Goal: Information Seeking & Learning: Learn about a topic

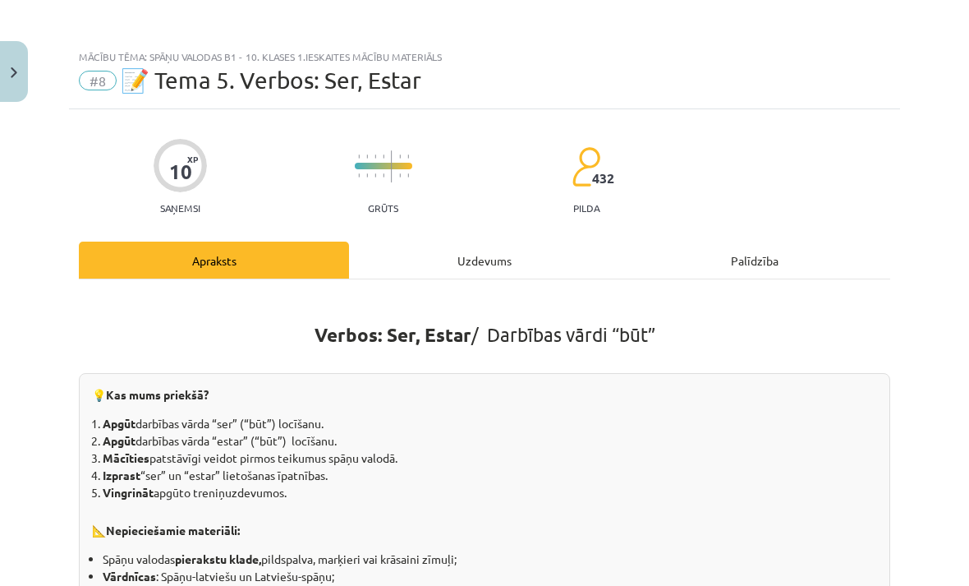
scroll to position [1613, 0]
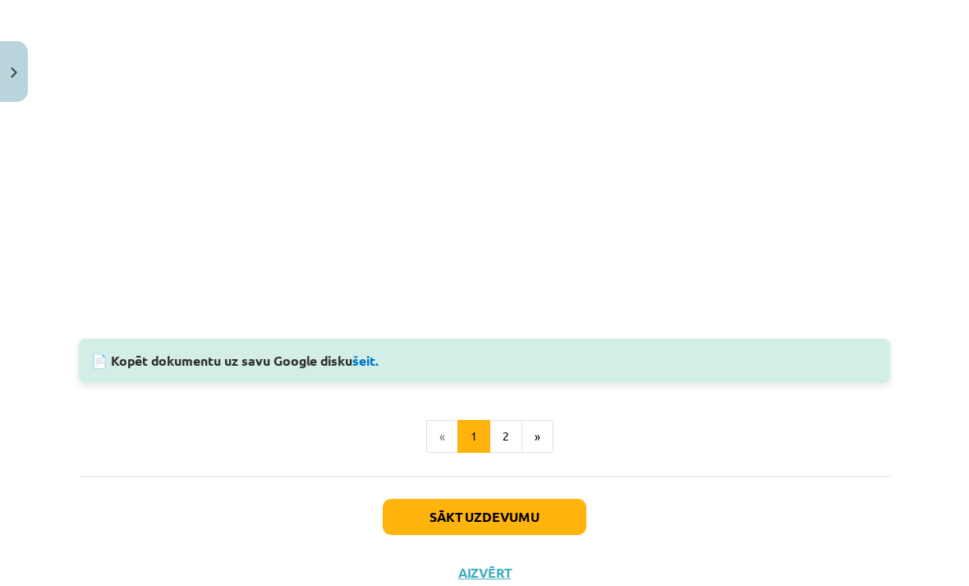
click at [544, 435] on button "»" at bounding box center [538, 436] width 32 height 33
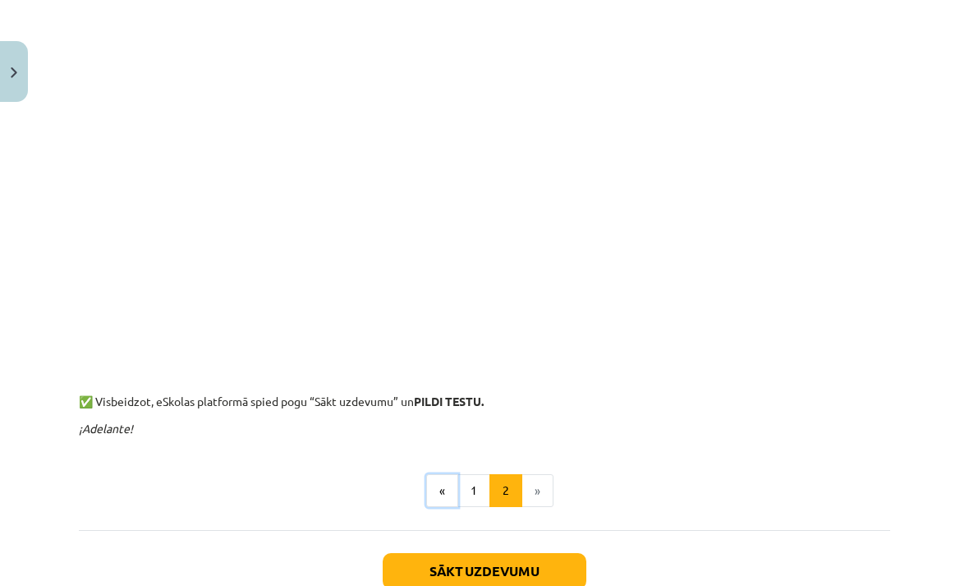
click at [448, 490] on button "«" at bounding box center [442, 490] width 32 height 33
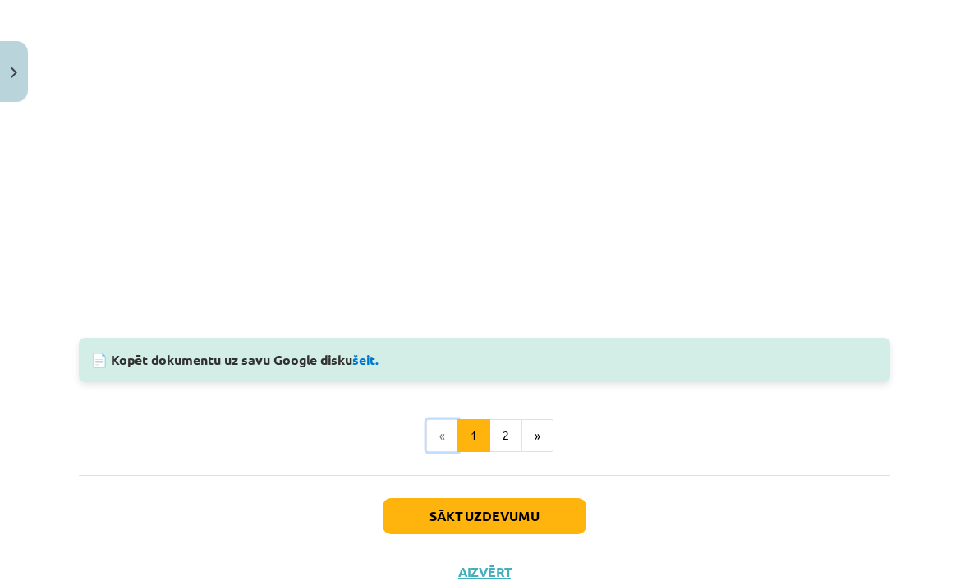
scroll to position [1458, 0]
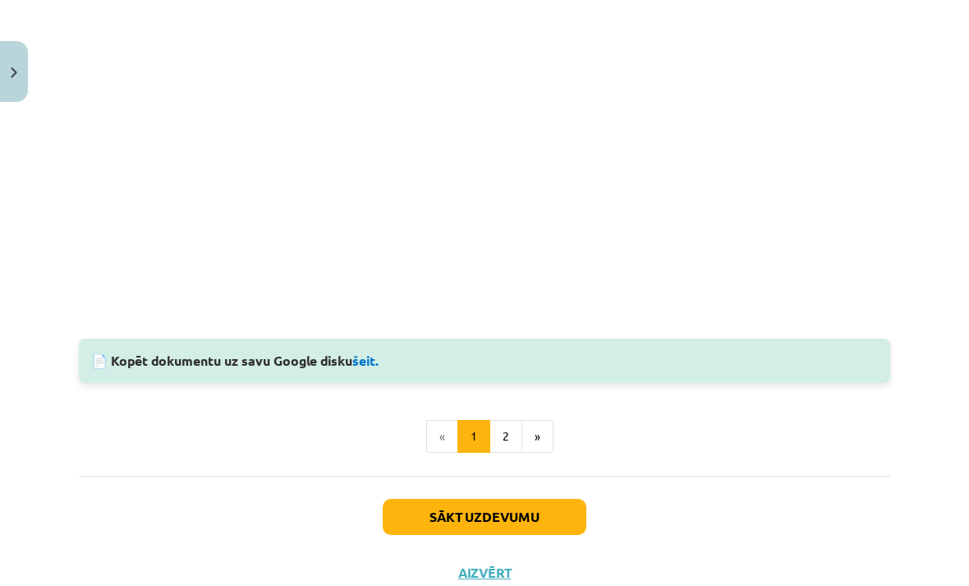
click at [542, 440] on button "»" at bounding box center [538, 436] width 32 height 33
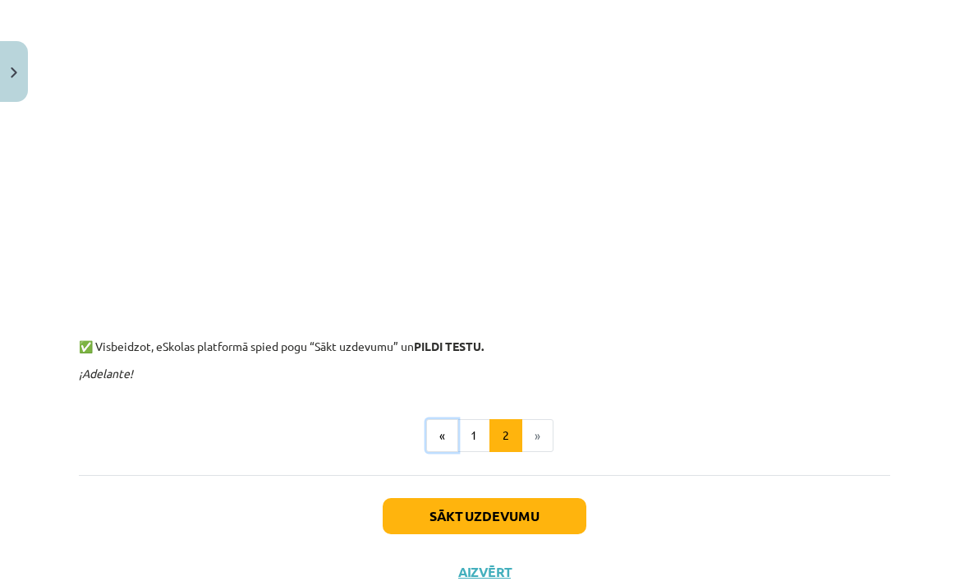
click at [444, 450] on button "«" at bounding box center [442, 435] width 32 height 33
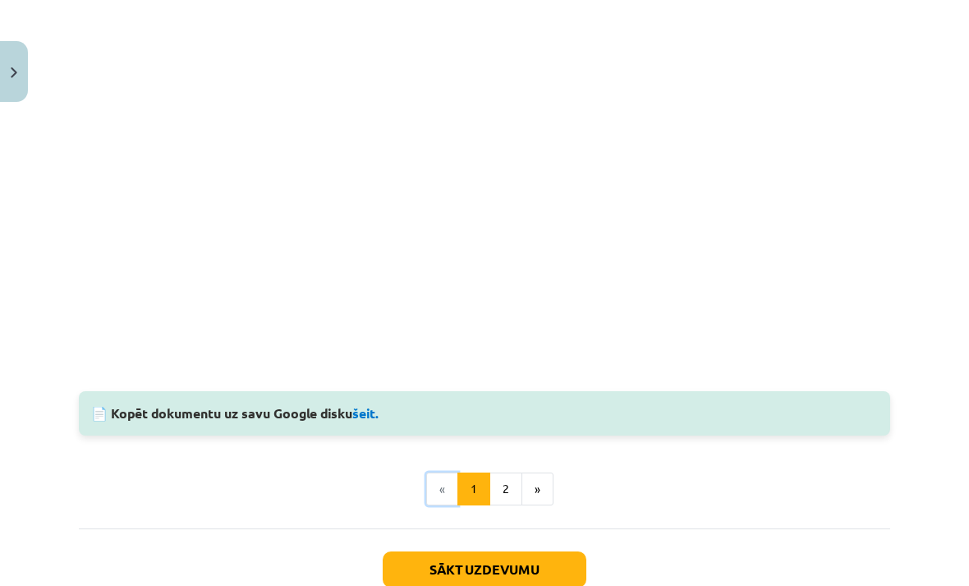
scroll to position [1405, 0]
click at [517, 488] on button "2" at bounding box center [506, 489] width 33 height 33
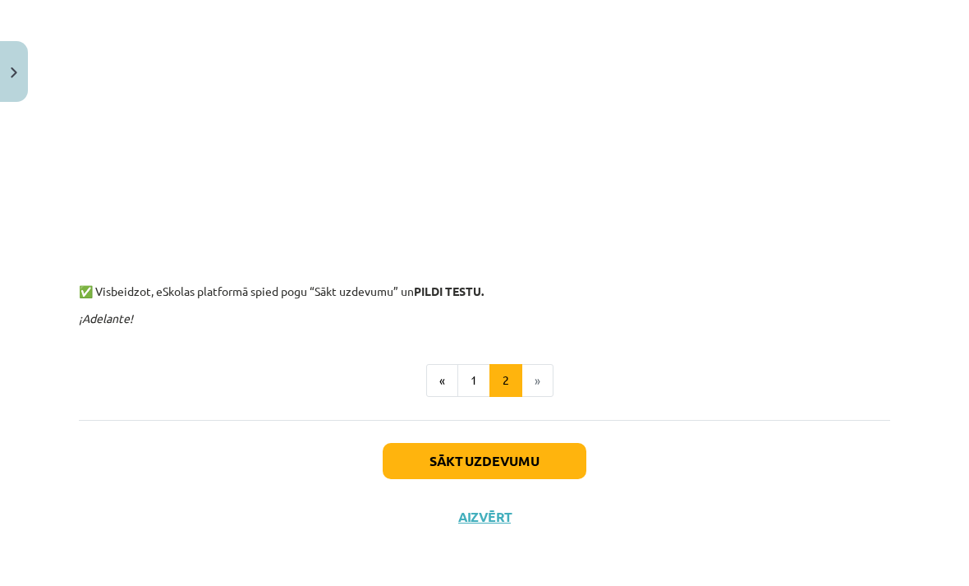
scroll to position [891, 0]
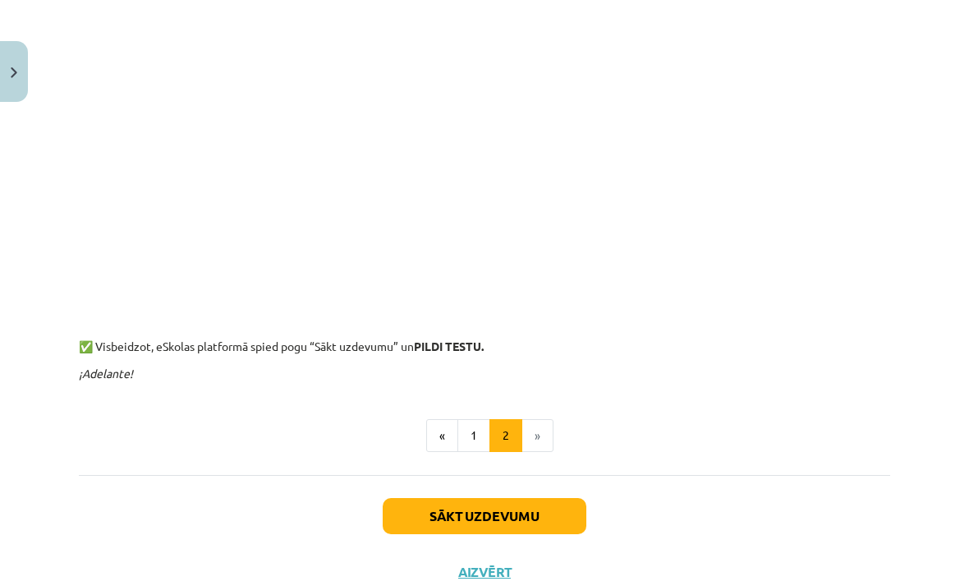
click at [531, 507] on button "Sākt uzdevumu" at bounding box center [485, 516] width 204 height 36
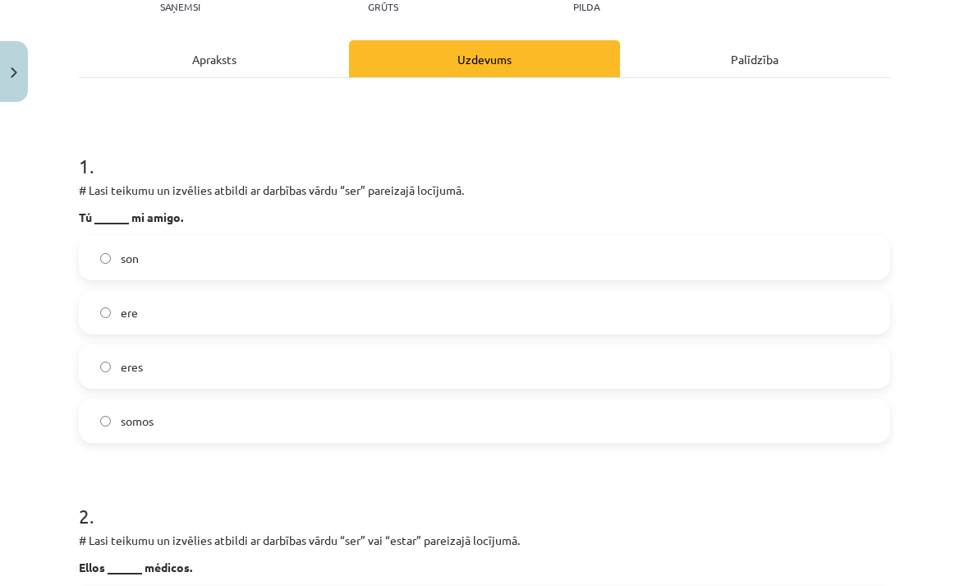
scroll to position [201, 0]
click at [128, 369] on span "eres" at bounding box center [132, 366] width 22 height 17
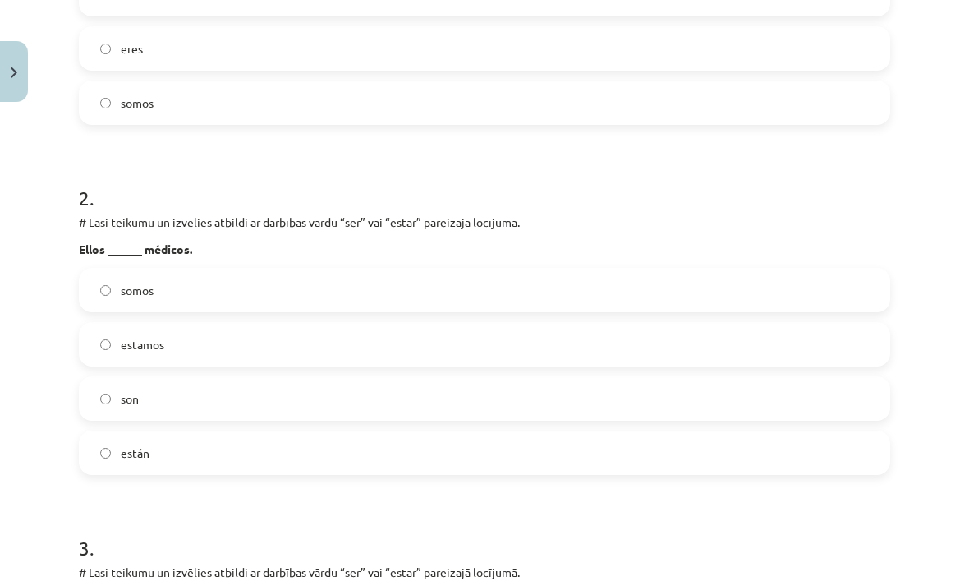
scroll to position [520, 0]
click at [117, 439] on label "están" at bounding box center [484, 451] width 808 height 41
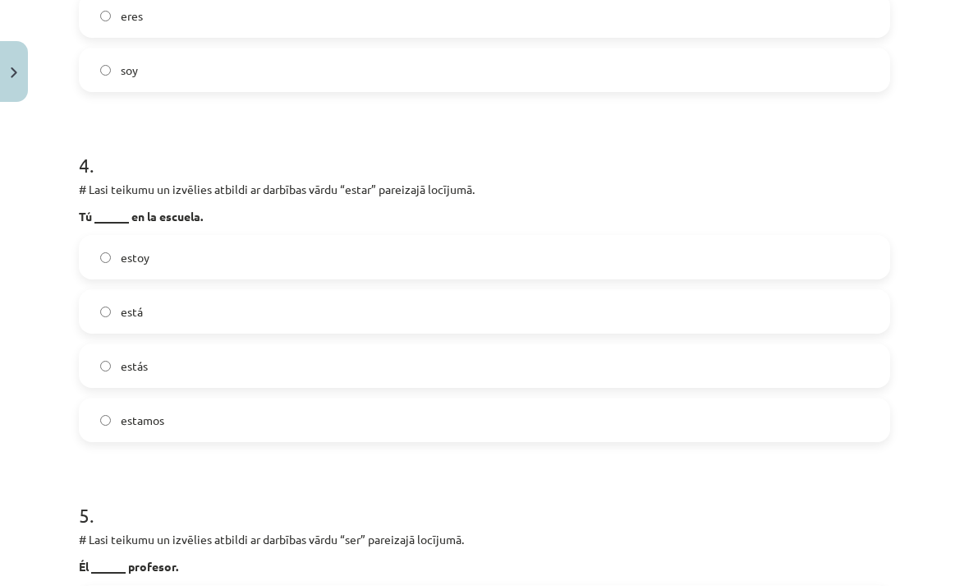
scroll to position [1252, 0]
click at [131, 371] on span "estás" at bounding box center [134, 365] width 27 height 17
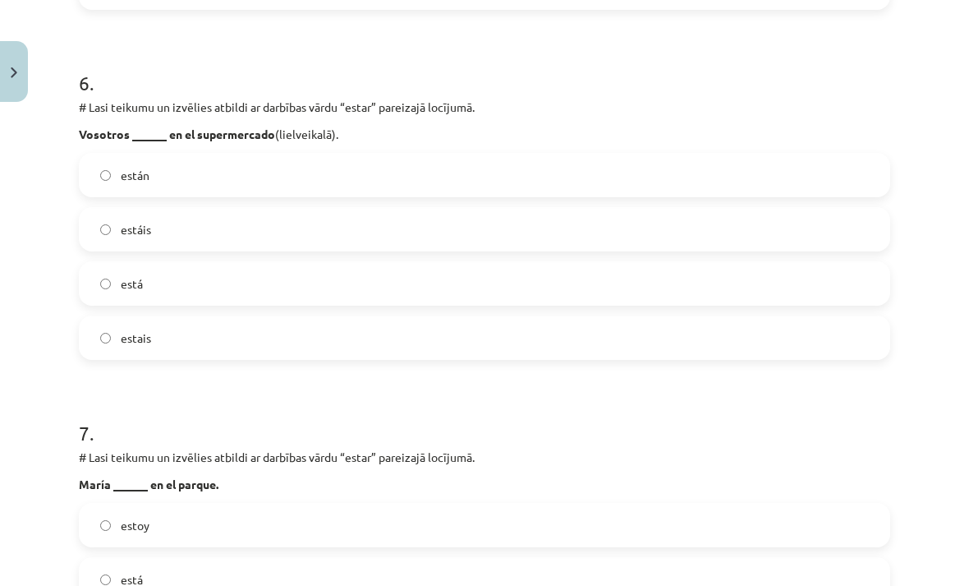
scroll to position [2033, 0]
click at [67, 225] on div "Mācību tēma: Spāņu valodas b1 - 10. klases 1.ieskaites mācību materiāls #8 📝 Te…" at bounding box center [484, 293] width 969 height 586
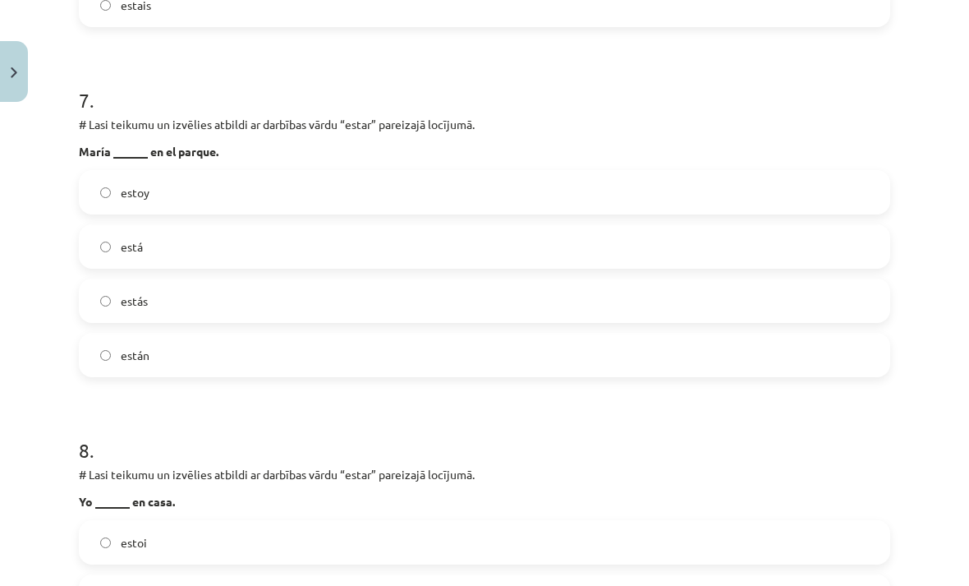
scroll to position [2366, 0]
click at [159, 311] on label "estás" at bounding box center [484, 301] width 808 height 41
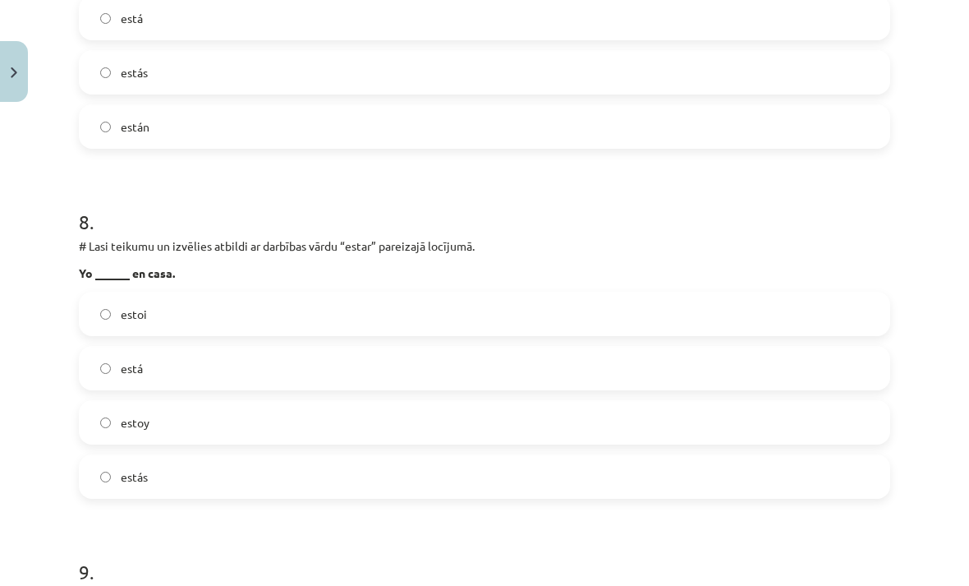
scroll to position [2596, 0]
click at [214, 426] on label "estoy" at bounding box center [484, 421] width 808 height 41
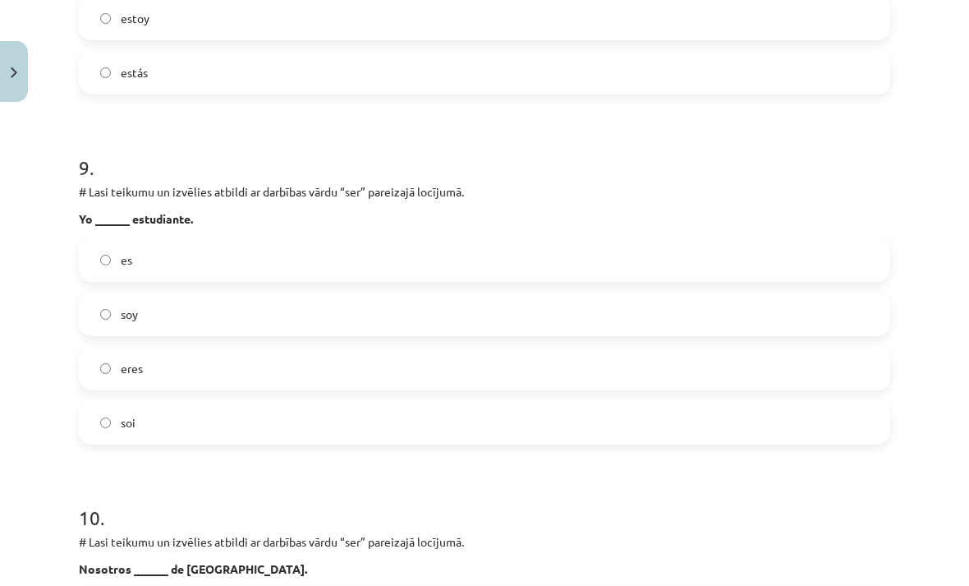
scroll to position [3000, 0]
click at [223, 319] on label "soy" at bounding box center [484, 312] width 808 height 41
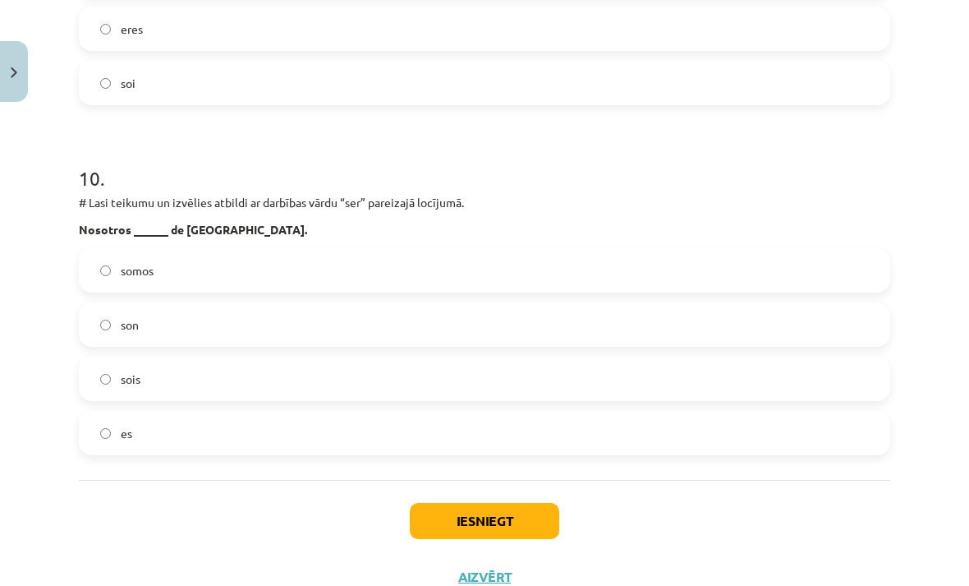
scroll to position [3338, 0]
click at [195, 274] on label "somos" at bounding box center [484, 270] width 808 height 41
click at [471, 522] on button "Iesniegt" at bounding box center [484, 521] width 149 height 36
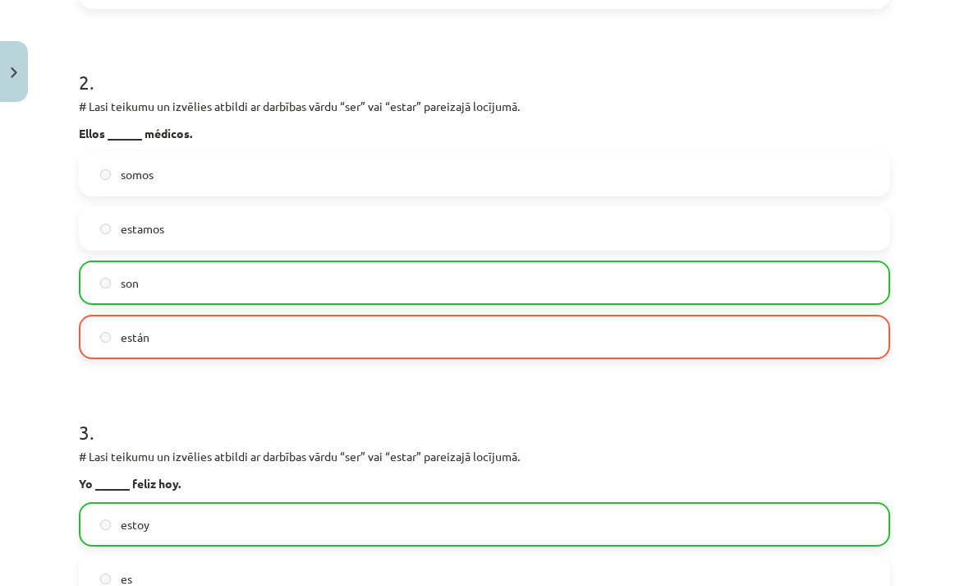
scroll to position [637, 0]
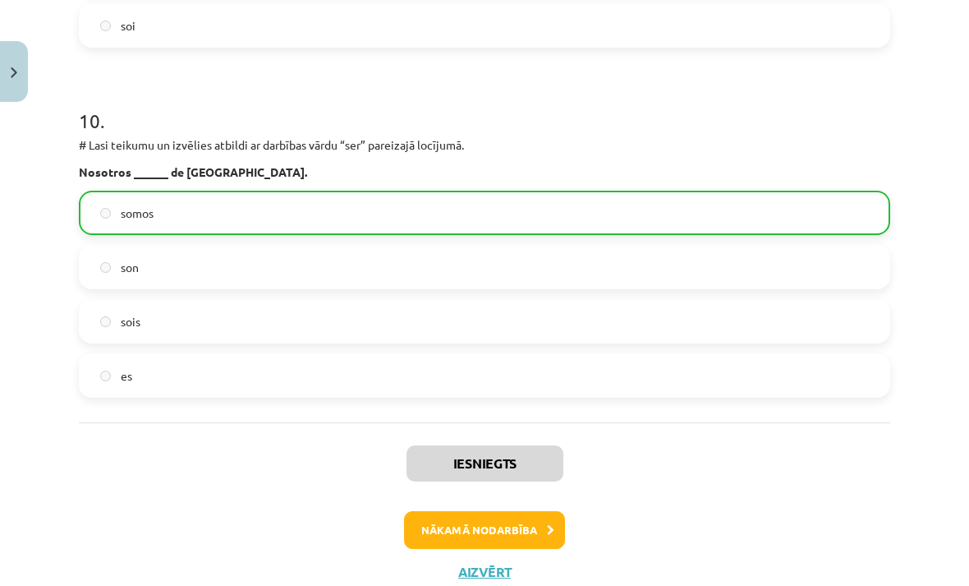
click at [490, 518] on button "Nākamā nodarbība" at bounding box center [484, 530] width 161 height 38
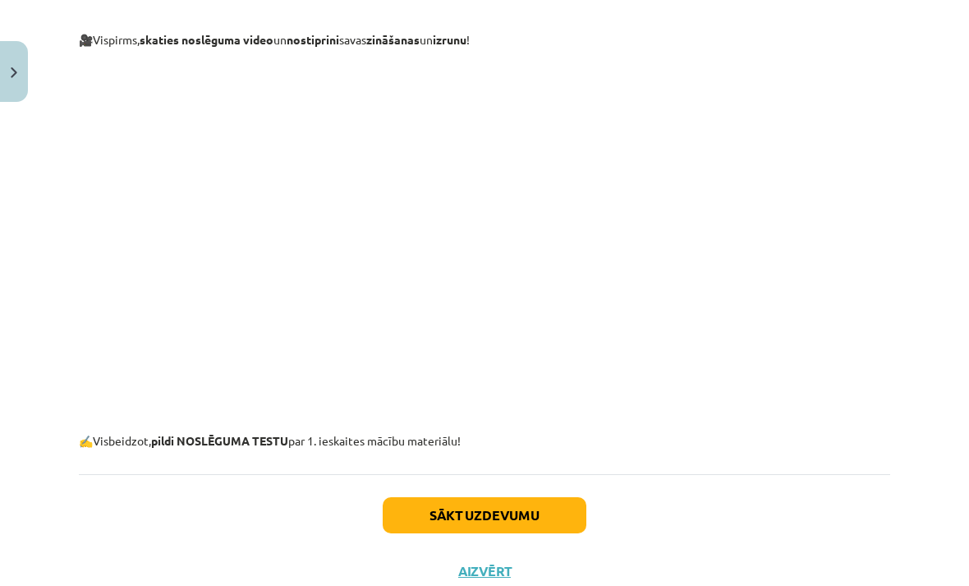
scroll to position [498, 0]
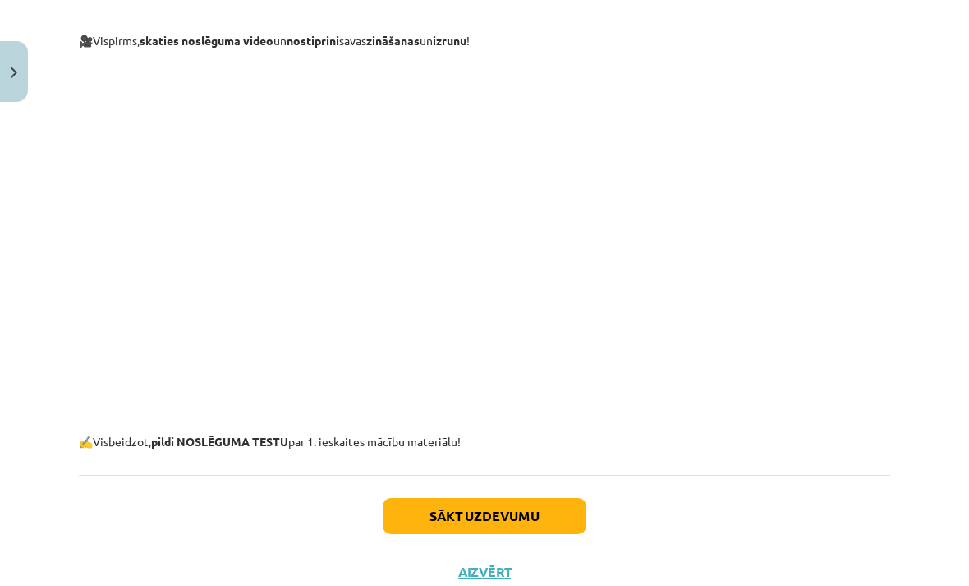
click at [467, 530] on button "Sākt uzdevumu" at bounding box center [485, 516] width 204 height 36
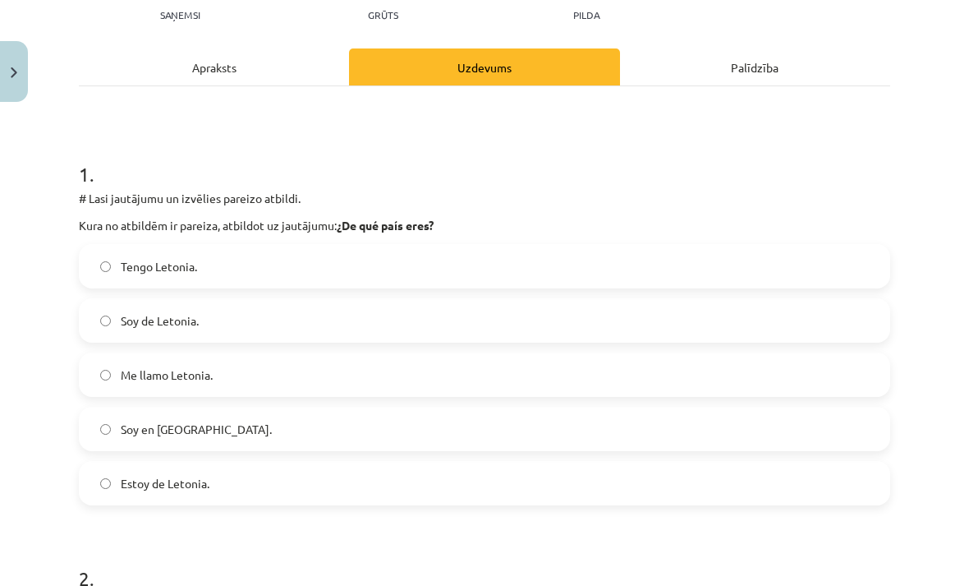
scroll to position [195, 0]
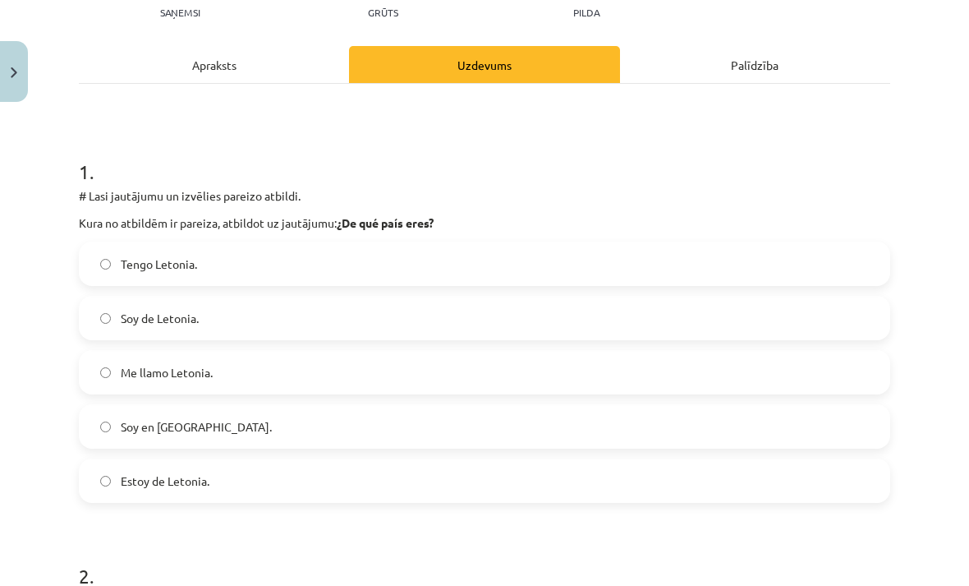
click at [222, 485] on label "Estoy de Letonia." at bounding box center [484, 480] width 808 height 41
click at [207, 321] on label "Soy de Letonia." at bounding box center [484, 317] width 808 height 41
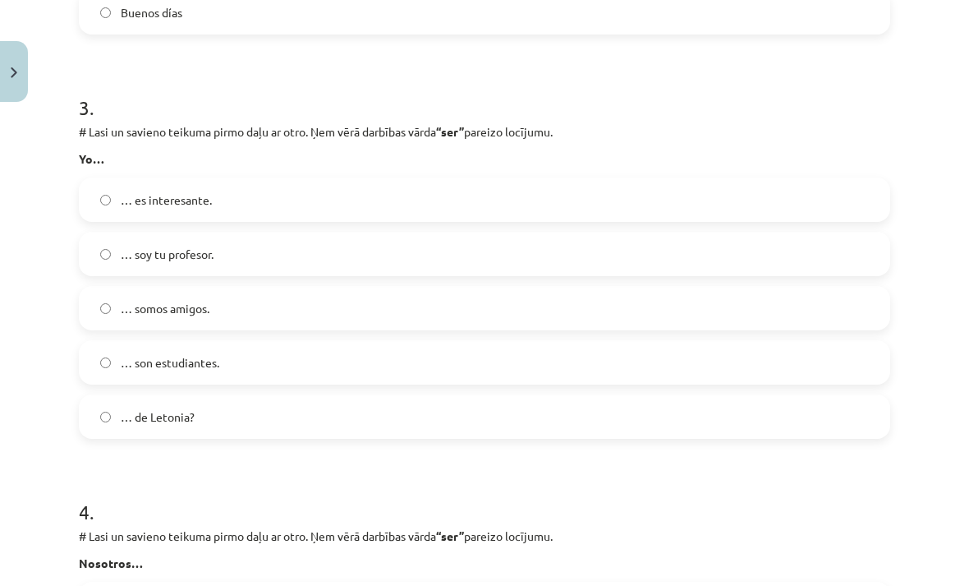
scroll to position [1066, 0]
click at [548, 244] on label "… soy tu profesor." at bounding box center [484, 255] width 808 height 41
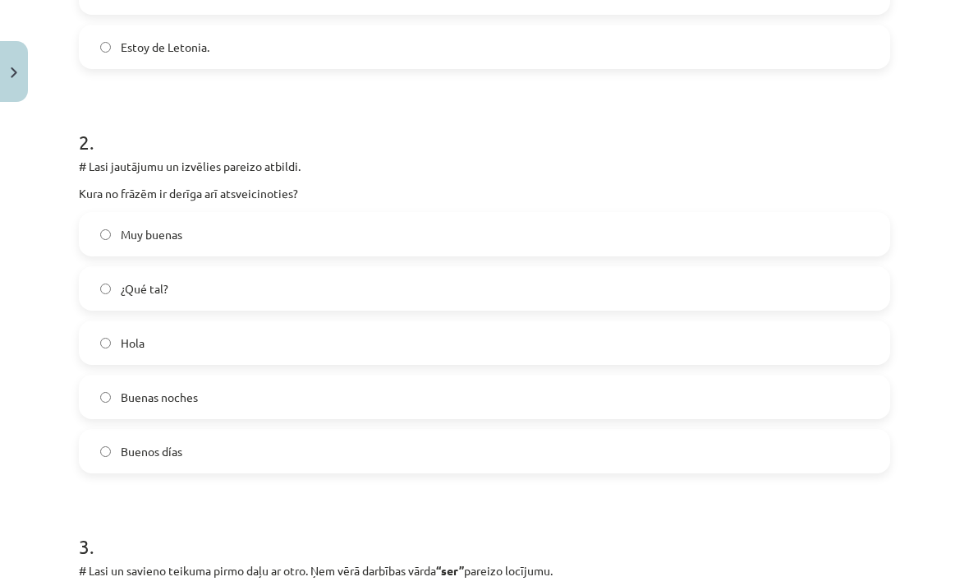
scroll to position [629, 0]
click at [215, 388] on label "Buenas noches" at bounding box center [484, 396] width 808 height 41
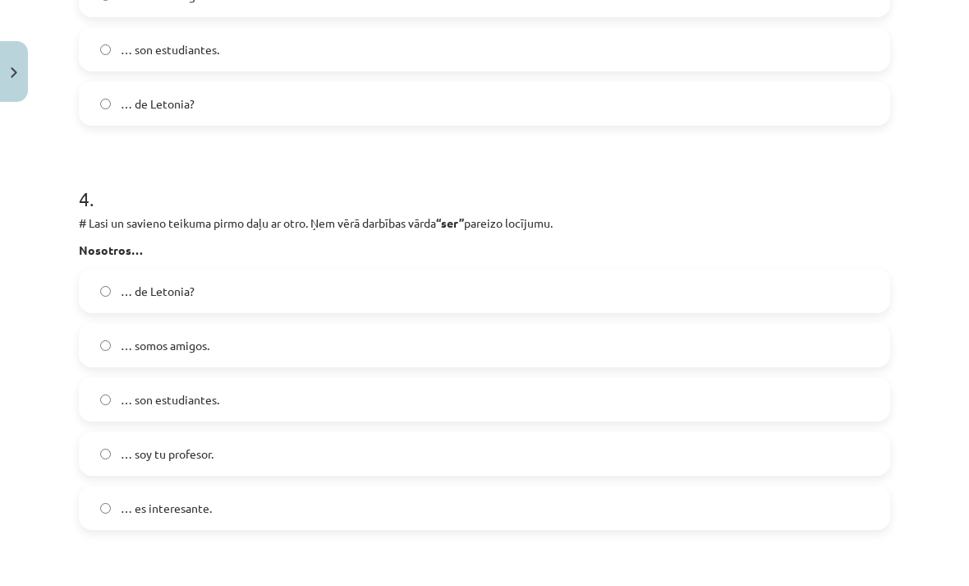
scroll to position [1381, 0]
click at [217, 352] on label "… somos amigos." at bounding box center [484, 344] width 808 height 41
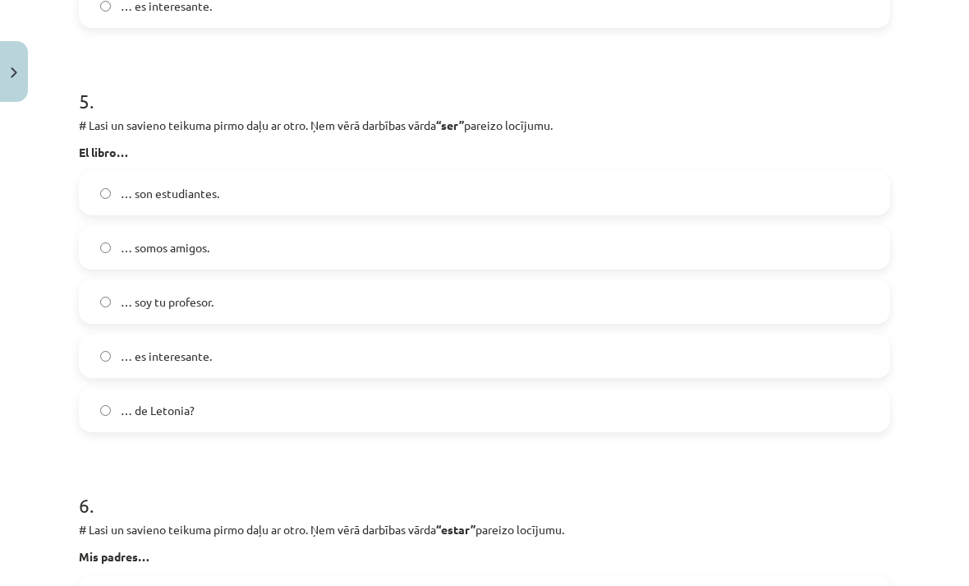
scroll to position [1885, 0]
click at [222, 356] on label "… es interesante." at bounding box center [484, 353] width 808 height 41
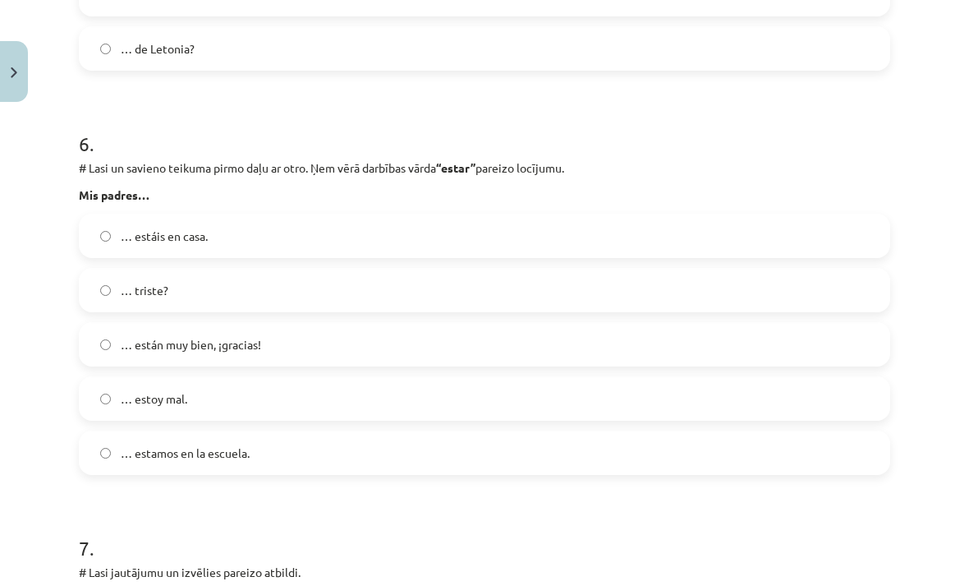
scroll to position [2250, 0]
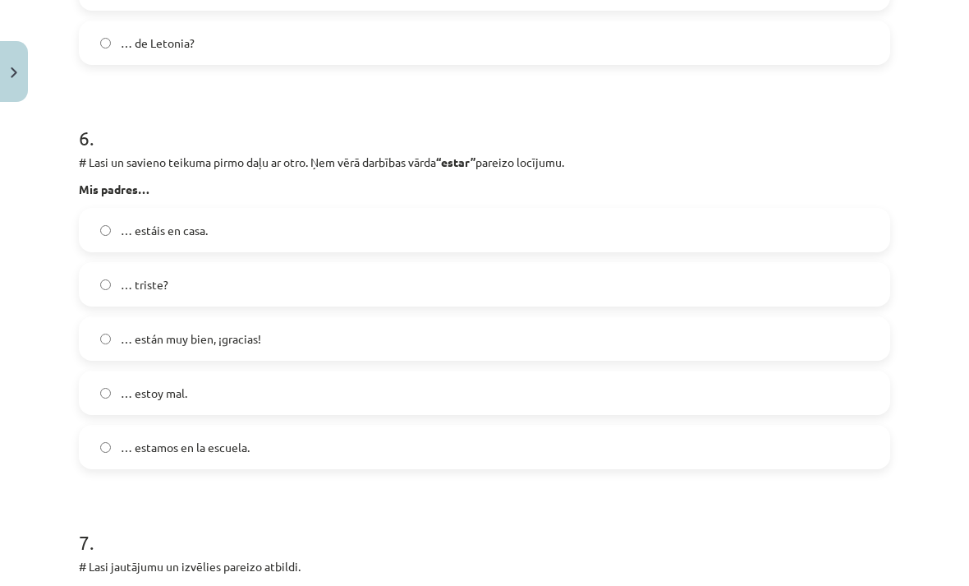
click at [248, 393] on label "… estoy mal." at bounding box center [484, 392] width 808 height 41
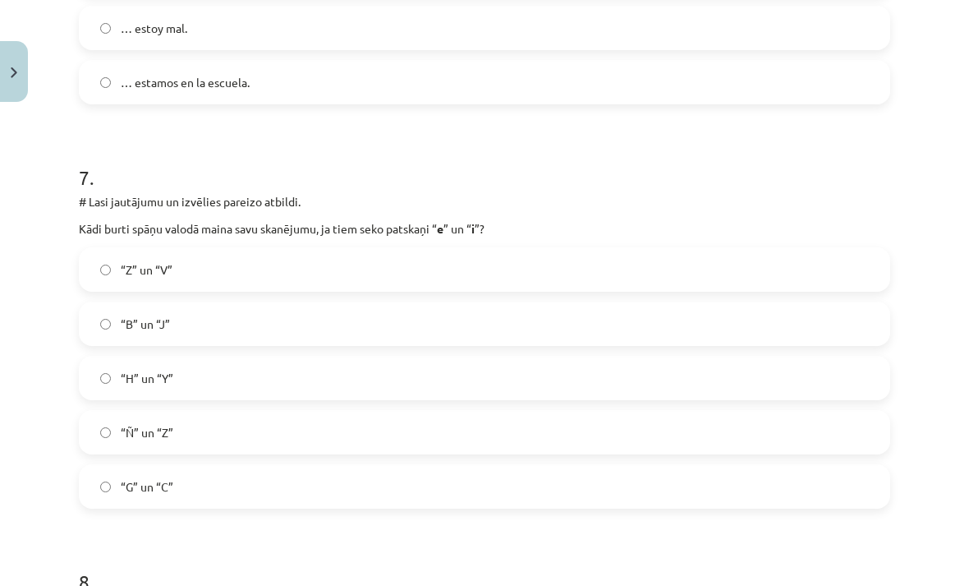
scroll to position [2613, 0]
click at [176, 486] on label "“G” un “C”" at bounding box center [484, 487] width 808 height 41
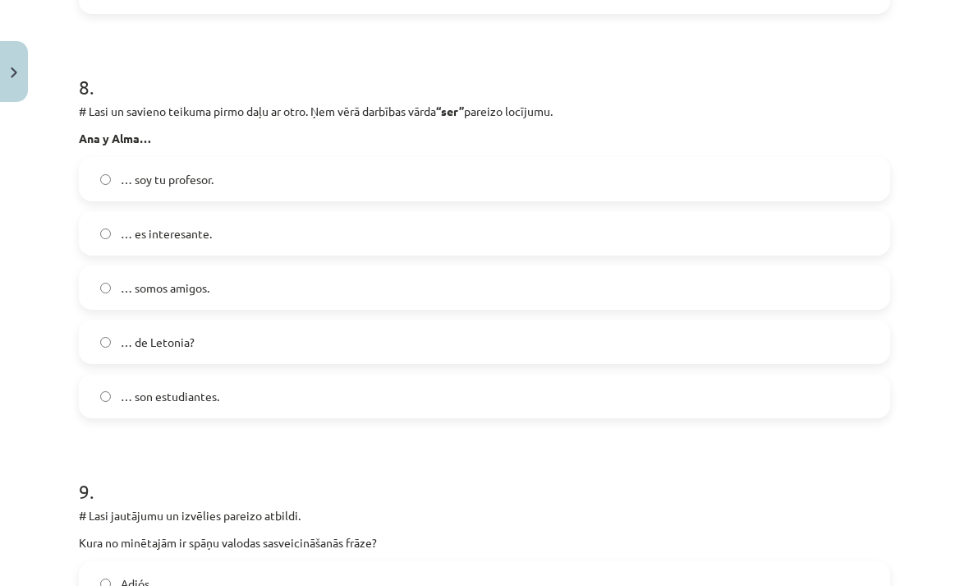
scroll to position [3108, 0]
click at [244, 390] on label "… son estudiantes." at bounding box center [484, 396] width 808 height 41
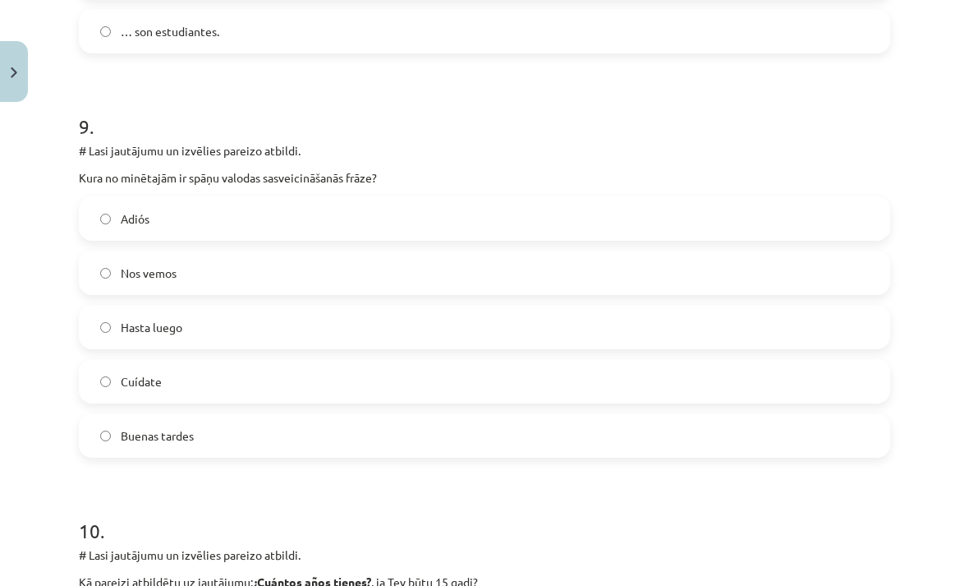
scroll to position [3474, 0]
click at [427, 330] on label "Hasta luego" at bounding box center [484, 326] width 808 height 41
click at [511, 215] on label "Adiós" at bounding box center [484, 218] width 808 height 41
click at [257, 440] on label "Buenas tardes" at bounding box center [484, 435] width 808 height 41
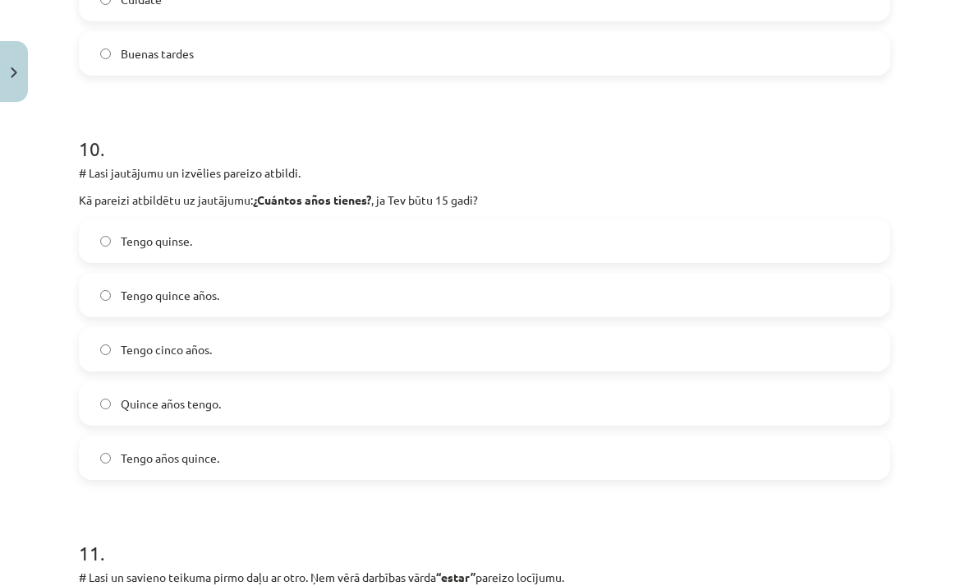
scroll to position [3855, 0]
click at [245, 291] on label "Tengo quince años." at bounding box center [484, 294] width 808 height 41
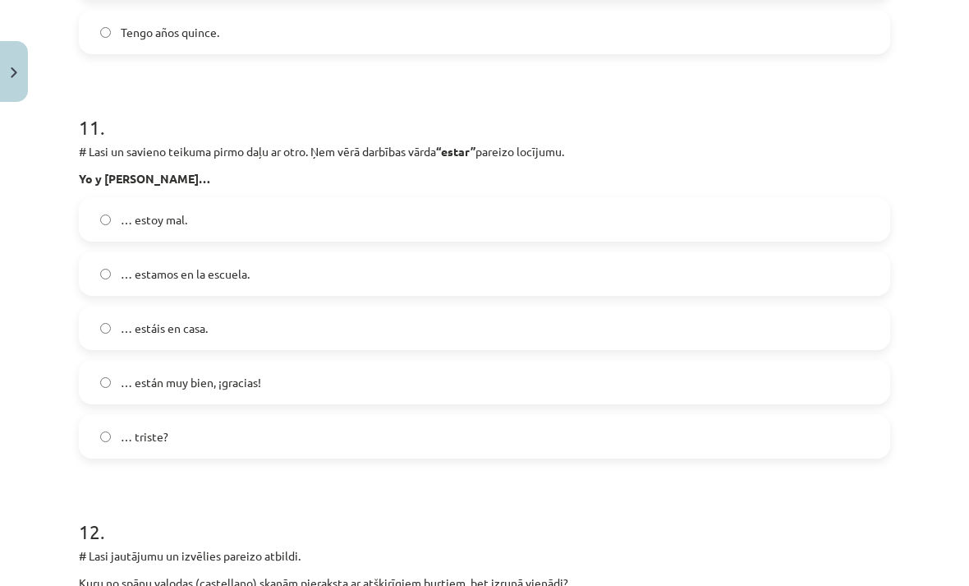
scroll to position [4282, 0]
click at [269, 284] on label "… estamos en la escuela." at bounding box center [484, 272] width 808 height 41
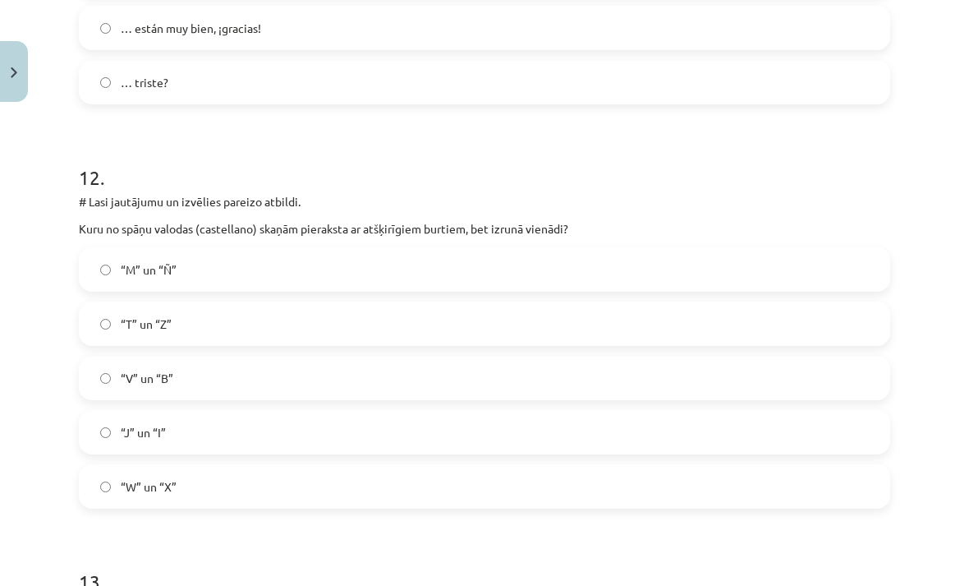
scroll to position [4637, 0]
click at [186, 327] on label "“T” un “Z”" at bounding box center [484, 321] width 808 height 41
click at [204, 379] on label "“V” un “B”" at bounding box center [484, 376] width 808 height 41
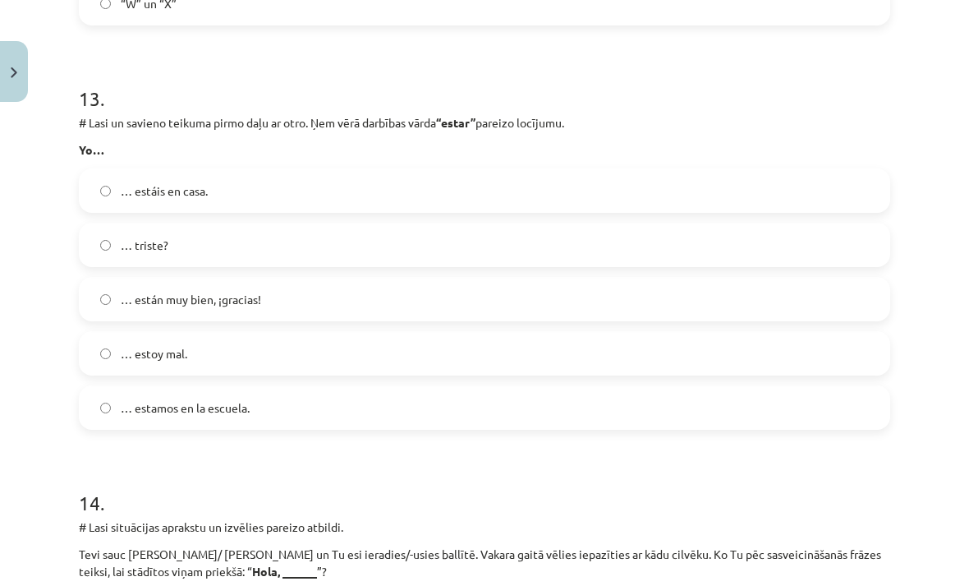
scroll to position [5118, 0]
click at [191, 334] on label "… estoy mal." at bounding box center [484, 353] width 808 height 41
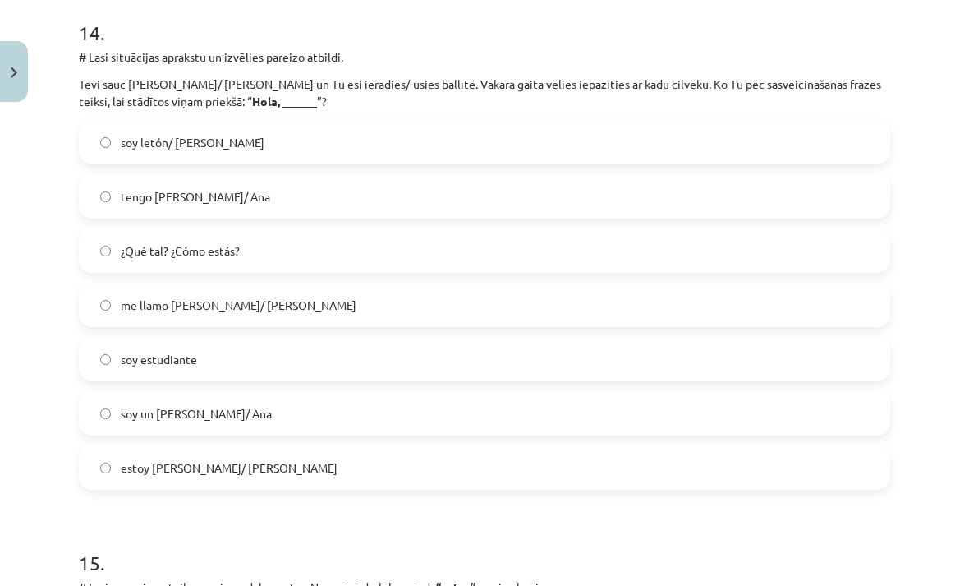
scroll to position [5588, 0]
click at [140, 415] on span "soy un [PERSON_NAME]/ Ana" at bounding box center [196, 413] width 151 height 17
click at [257, 234] on label "¿Qué tal? ¿Cómo estás?" at bounding box center [484, 250] width 808 height 41
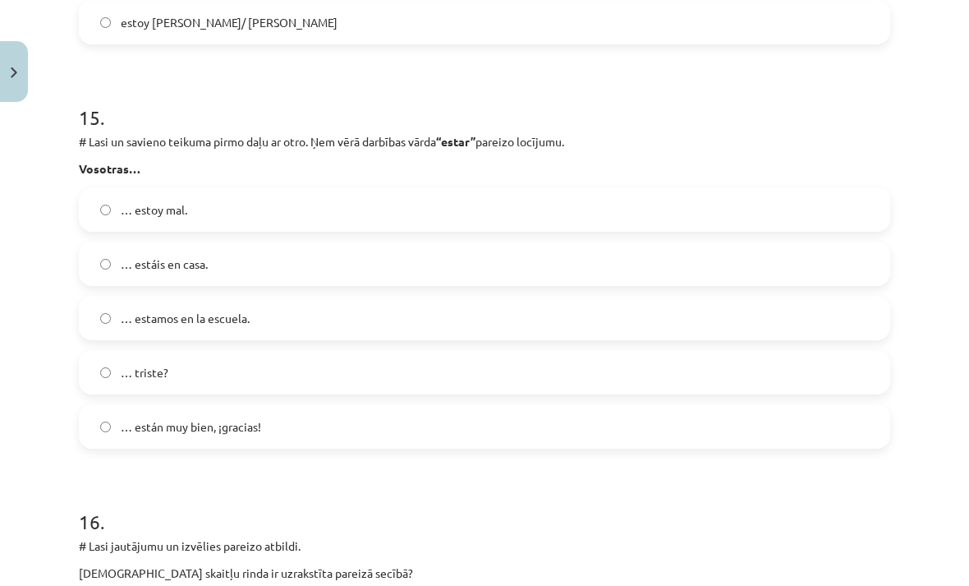
scroll to position [6034, 0]
click at [318, 269] on label "… estáis en casa." at bounding box center [484, 262] width 808 height 41
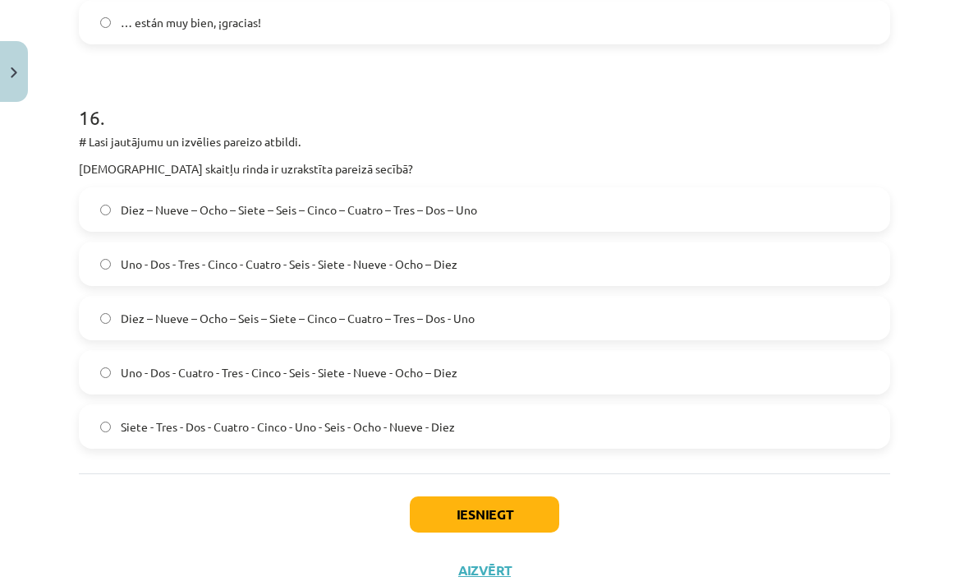
scroll to position [6436, 0]
click at [537, 317] on label "Diez – Nueve – Ocho – Seis – Siete – Cinco – Cuatro – Tres – Dos - Uno" at bounding box center [484, 318] width 808 height 41
click at [471, 518] on button "Iesniegt" at bounding box center [484, 515] width 149 height 36
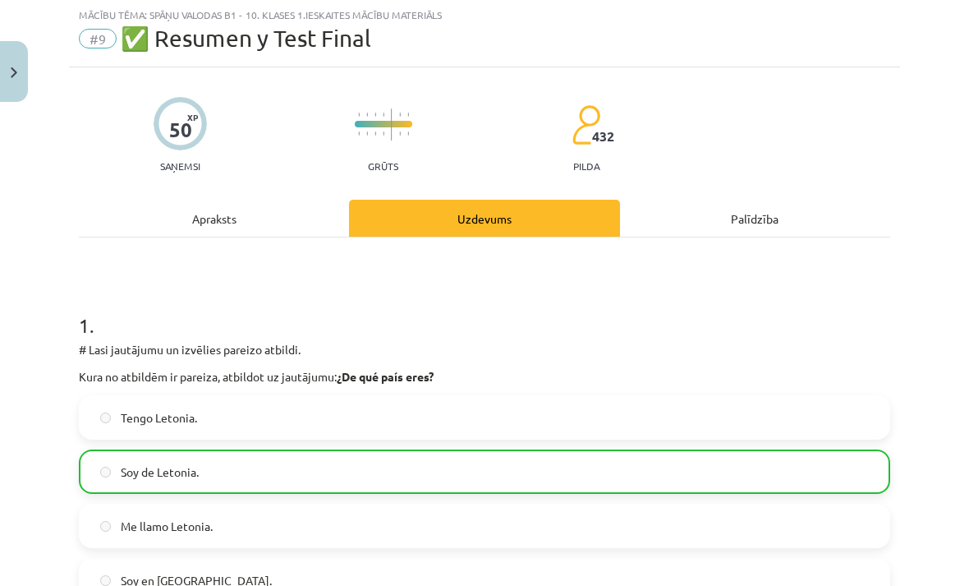
scroll to position [40, 0]
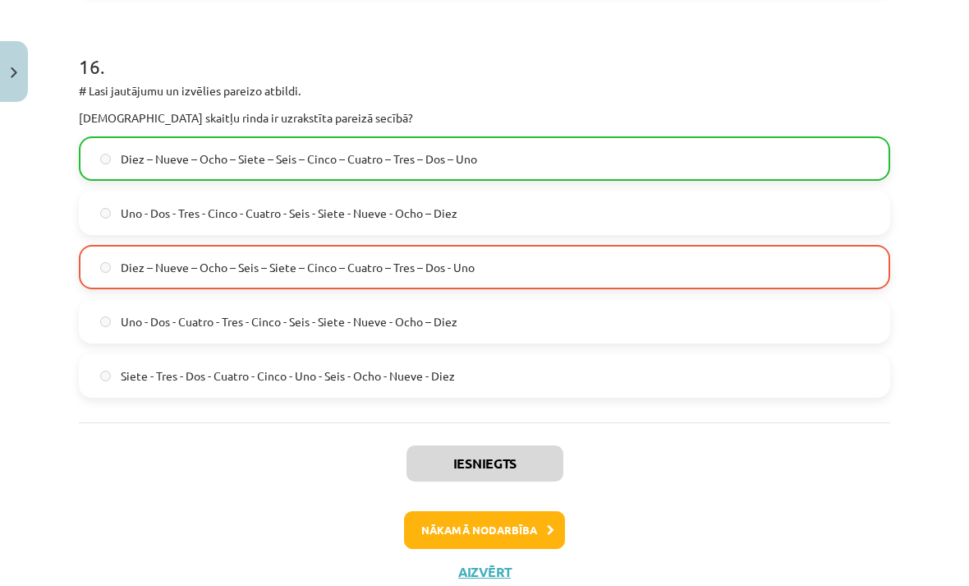
click at [525, 528] on button "Nākamā nodarbība" at bounding box center [484, 530] width 161 height 38
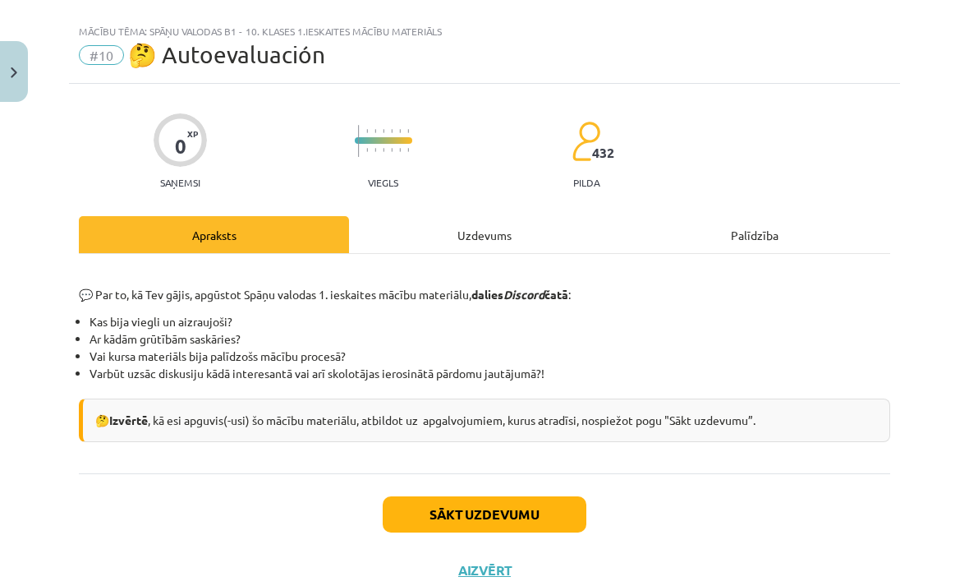
scroll to position [25, 0]
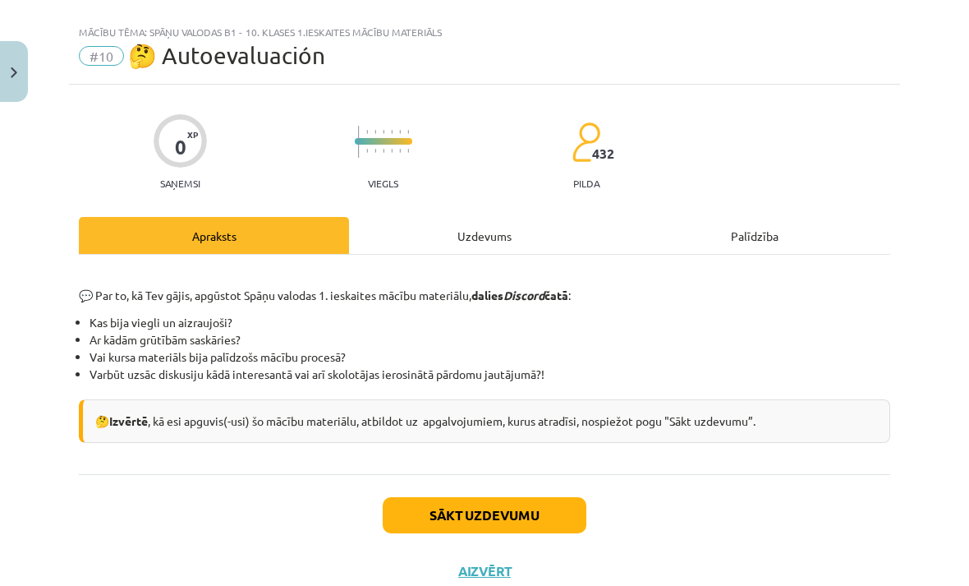
click at [528, 520] on button "Sākt uzdevumu" at bounding box center [485, 515] width 204 height 36
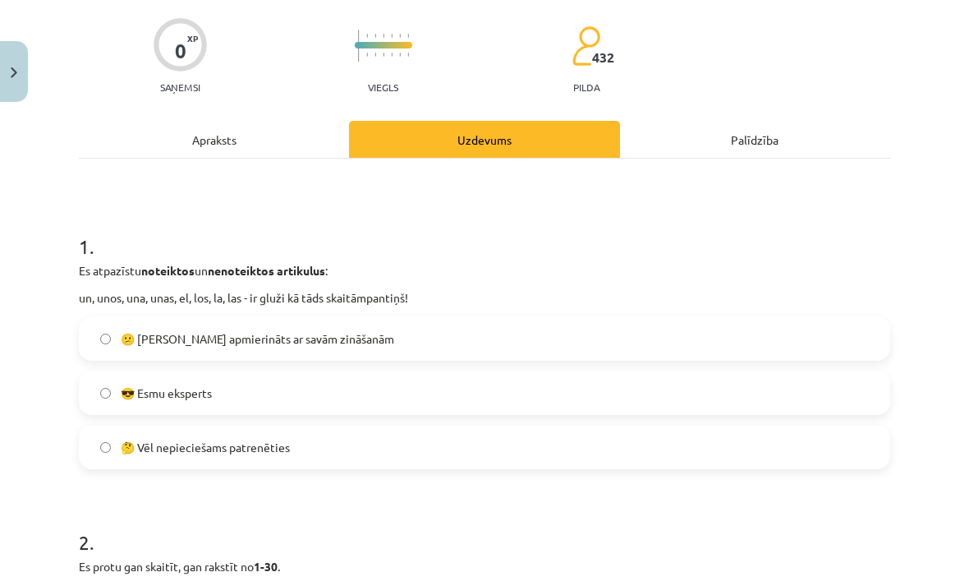
scroll to position [121, 0]
click at [457, 438] on label "🤔 Vēl nepieciešams patrenēties" at bounding box center [484, 446] width 808 height 41
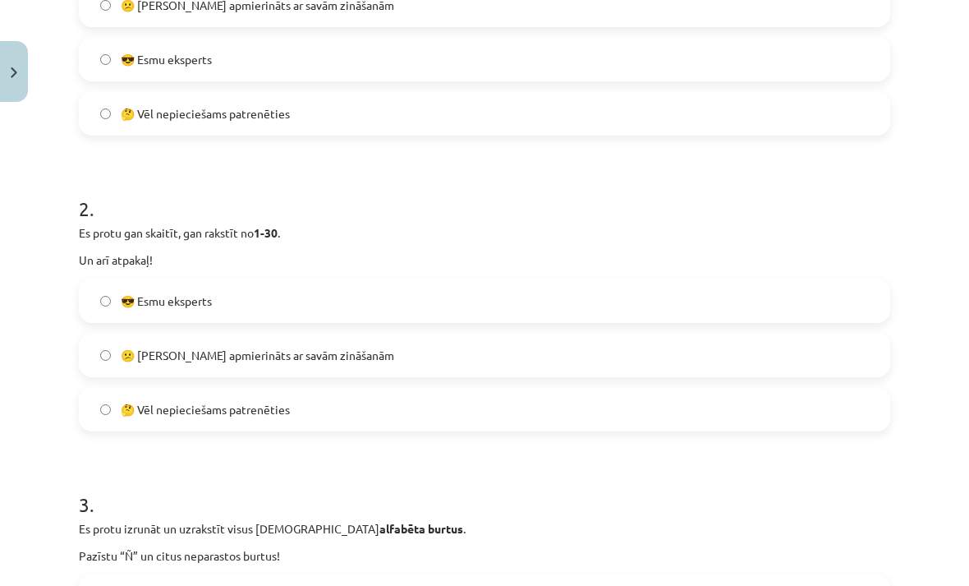
scroll to position [454, 0]
click at [468, 394] on label "🤔 Vēl nepieciešams patrenēties" at bounding box center [484, 409] width 808 height 41
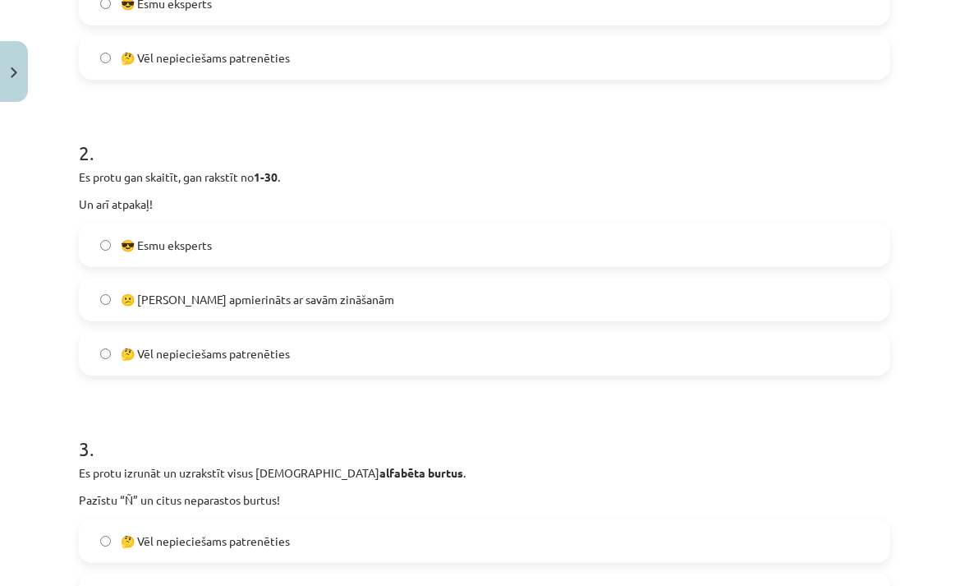
scroll to position [510, 0]
click at [580, 291] on label "😕 [PERSON_NAME] apmierināts ar savām zināšanām" at bounding box center [484, 298] width 808 height 41
click at [612, 224] on label "😎 Esmu eksperts" at bounding box center [484, 244] width 808 height 41
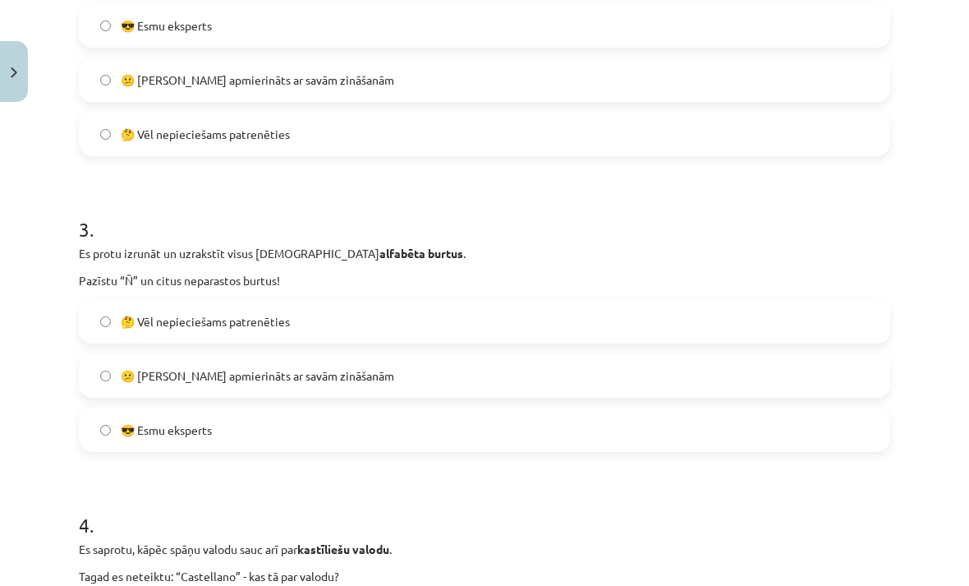
scroll to position [733, 0]
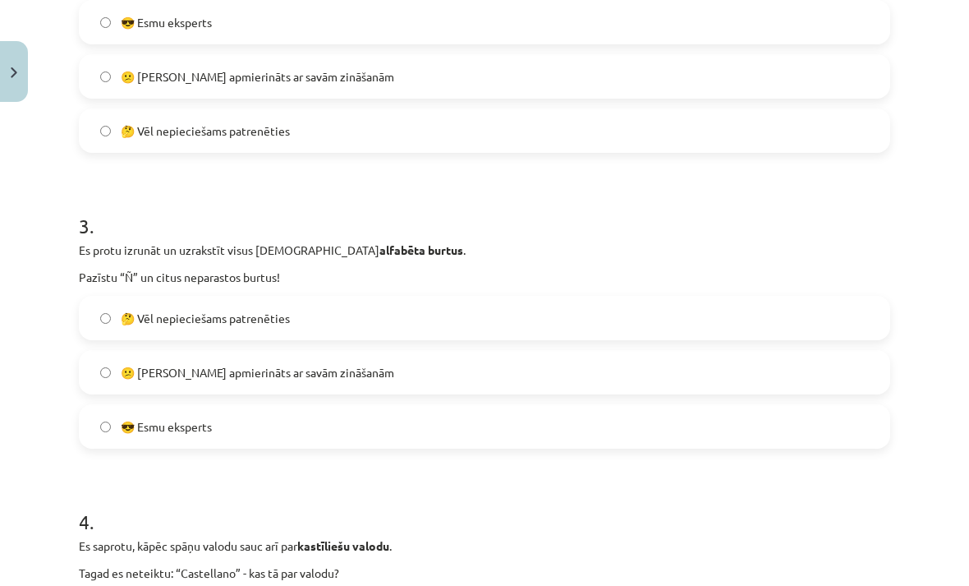
click at [442, 309] on label "🤔 Vēl nepieciešams patrenēties" at bounding box center [484, 317] width 808 height 41
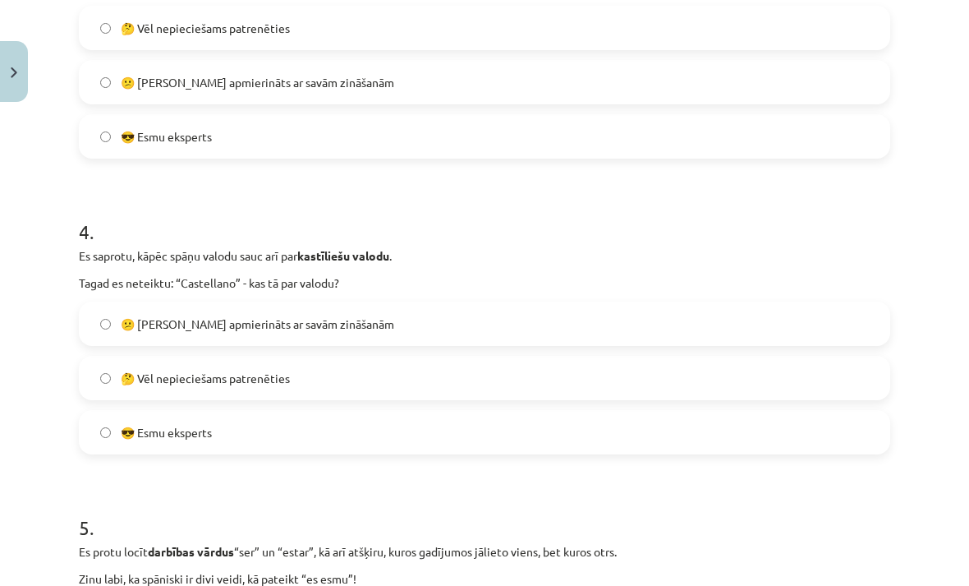
scroll to position [1024, 0]
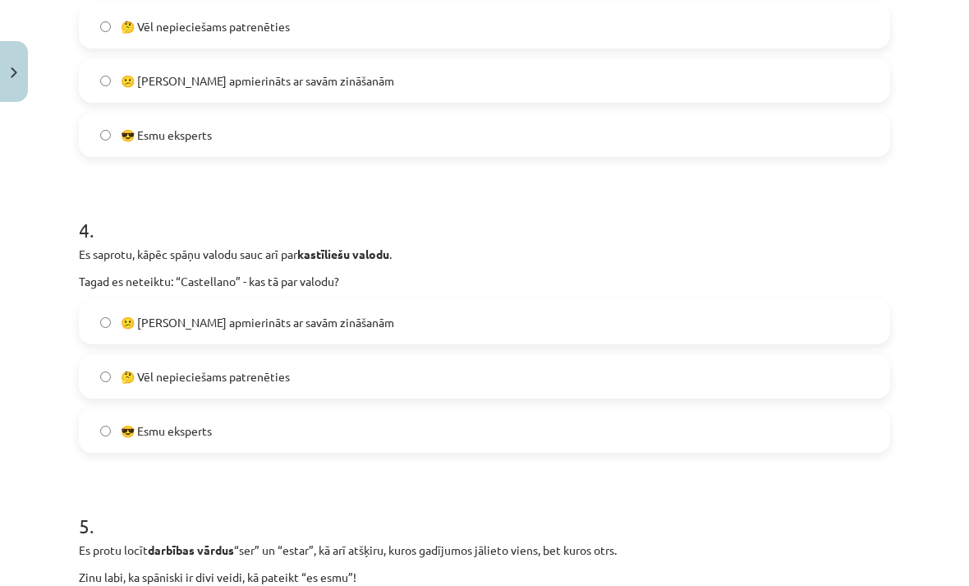
click at [416, 429] on label "😎 Esmu eksperts" at bounding box center [484, 430] width 808 height 41
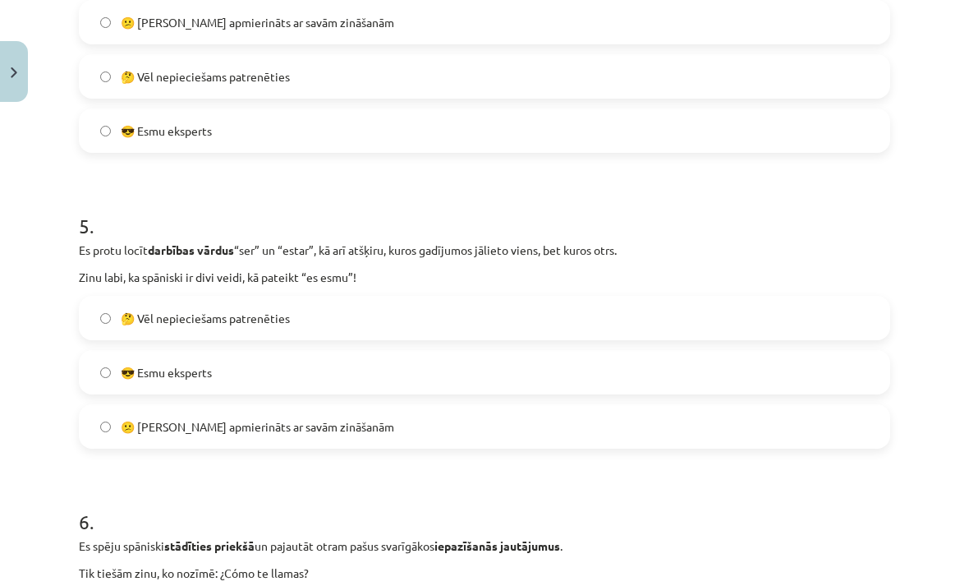
scroll to position [1328, 0]
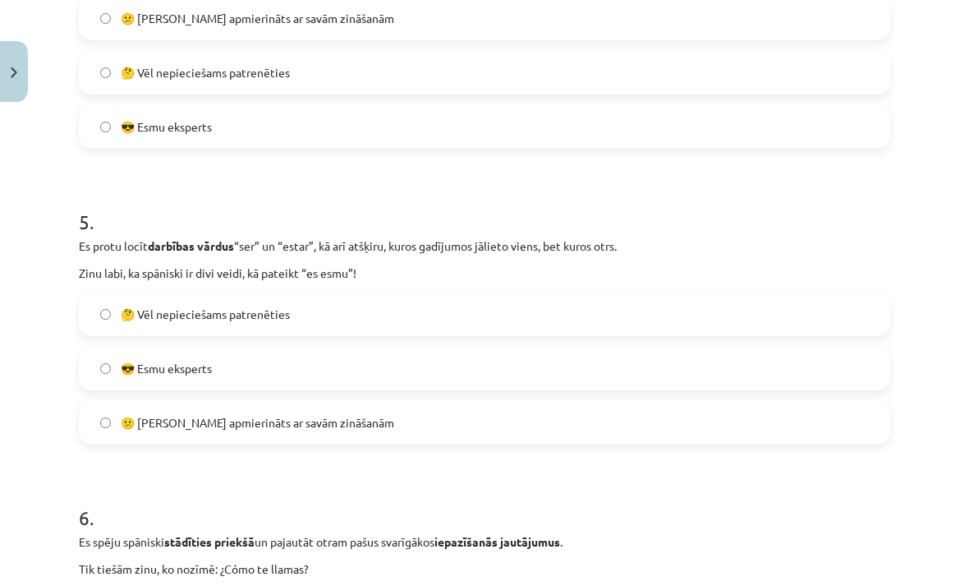
click at [421, 304] on label "🤔 Vēl nepieciešams patrenēties" at bounding box center [484, 313] width 808 height 41
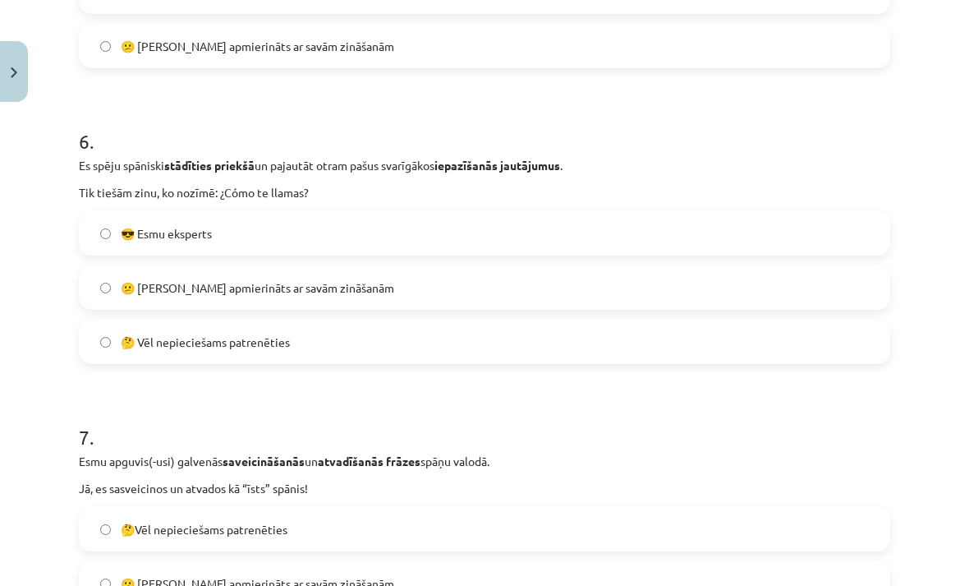
scroll to position [1704, 0]
click at [417, 341] on label "🤔 Vēl nepieciešams patrenēties" at bounding box center [484, 341] width 808 height 41
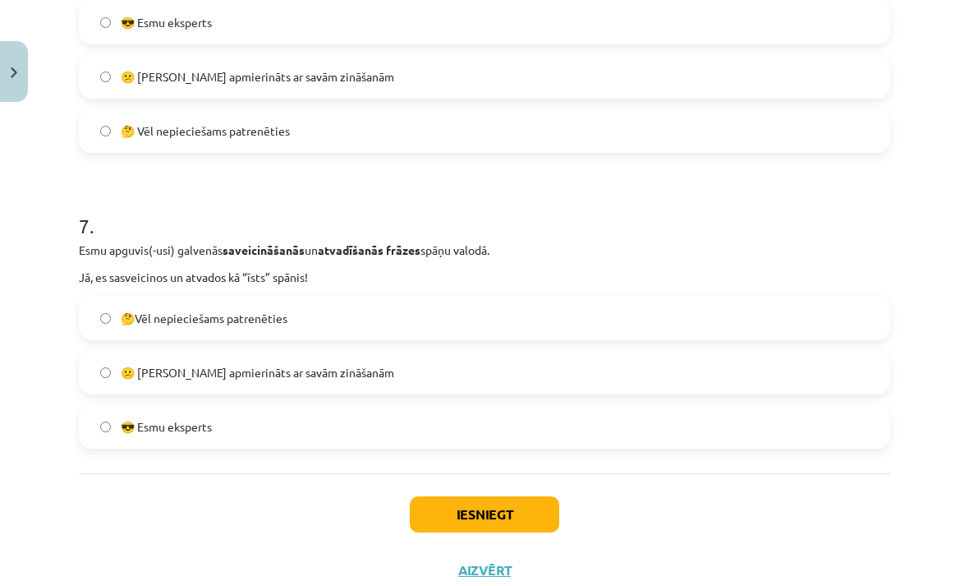
scroll to position [1915, 0]
click at [439, 310] on label "🤔Vēl nepieciešams patrenēties" at bounding box center [484, 318] width 808 height 41
click at [480, 501] on button "Iesniegt" at bounding box center [484, 515] width 149 height 36
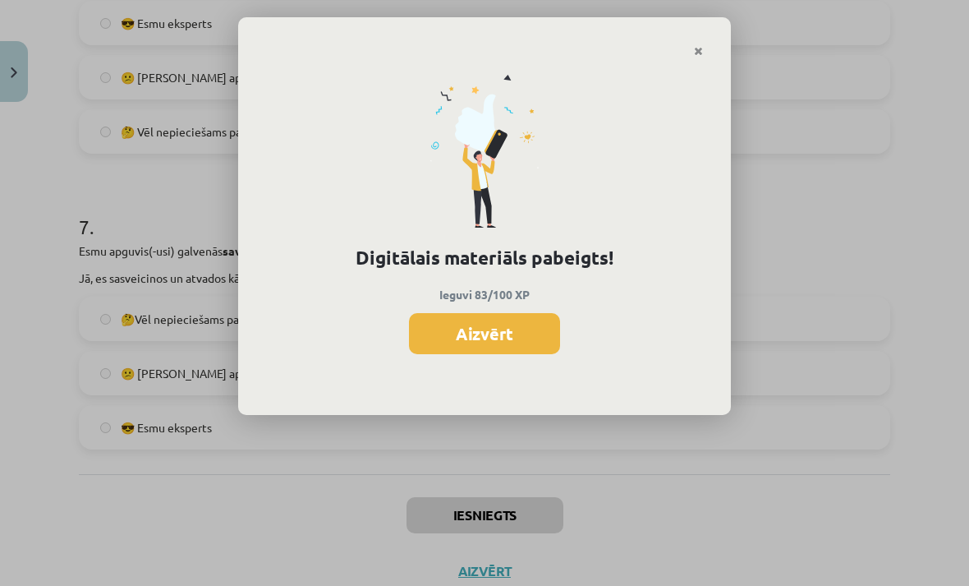
click at [500, 317] on button "Aizvērt" at bounding box center [484, 333] width 151 height 41
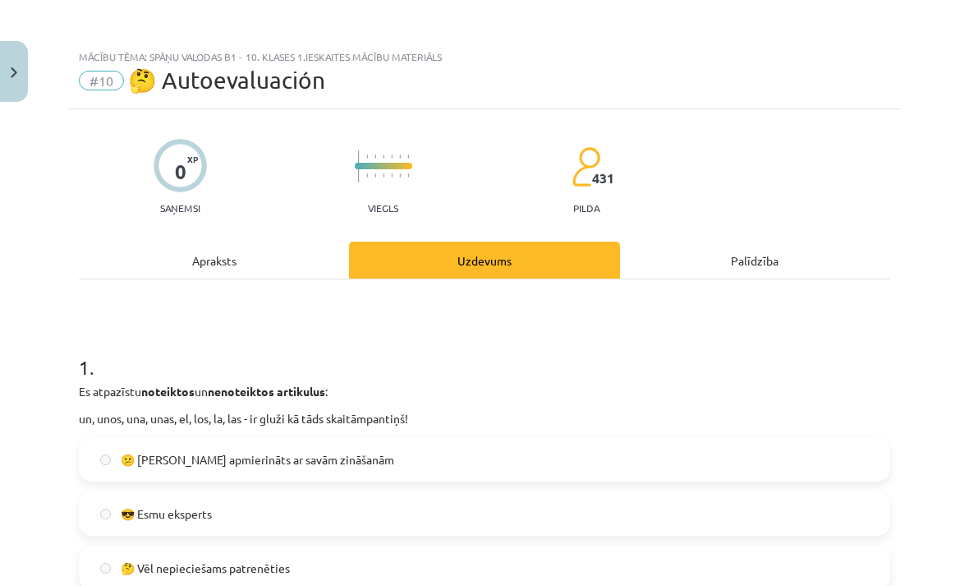
scroll to position [0, 0]
click at [14, 62] on button "Close" at bounding box center [14, 71] width 28 height 61
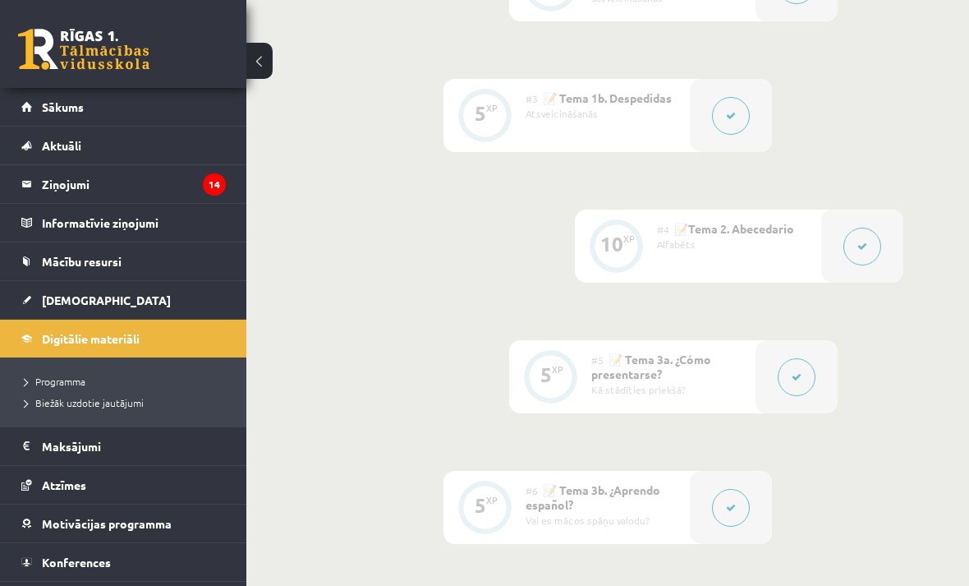
click at [84, 300] on span "[DEMOGRAPHIC_DATA]" at bounding box center [106, 299] width 129 height 15
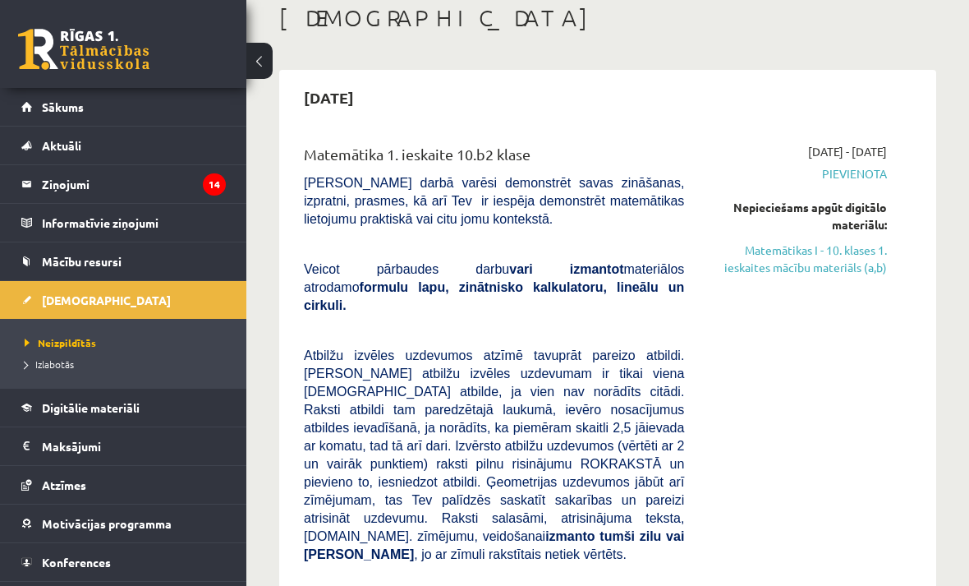
scroll to position [86, 0]
